Goal: Task Accomplishment & Management: Manage account settings

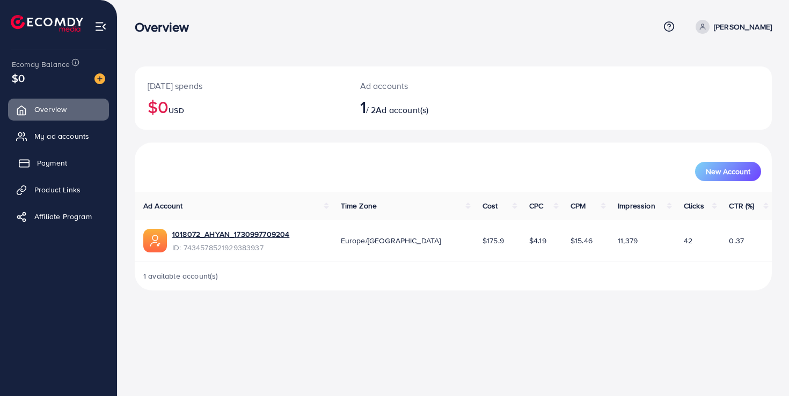
click at [61, 164] on span "Payment" at bounding box center [52, 163] width 30 height 11
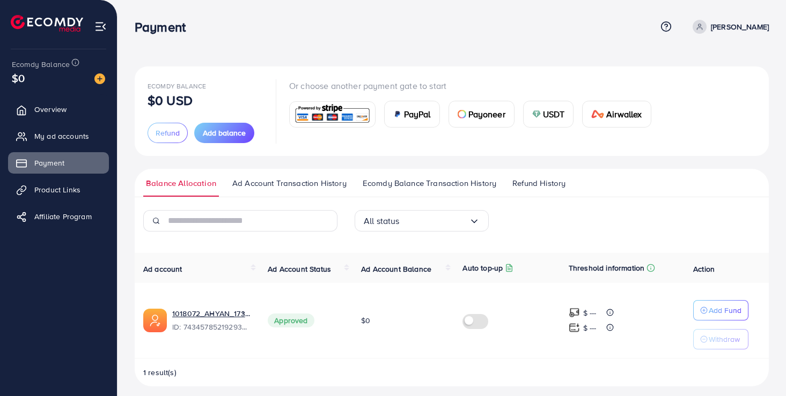
click at [539, 185] on span "Refund History" at bounding box center [538, 184] width 53 height 12
